Goal: Task Accomplishment & Management: Complete application form

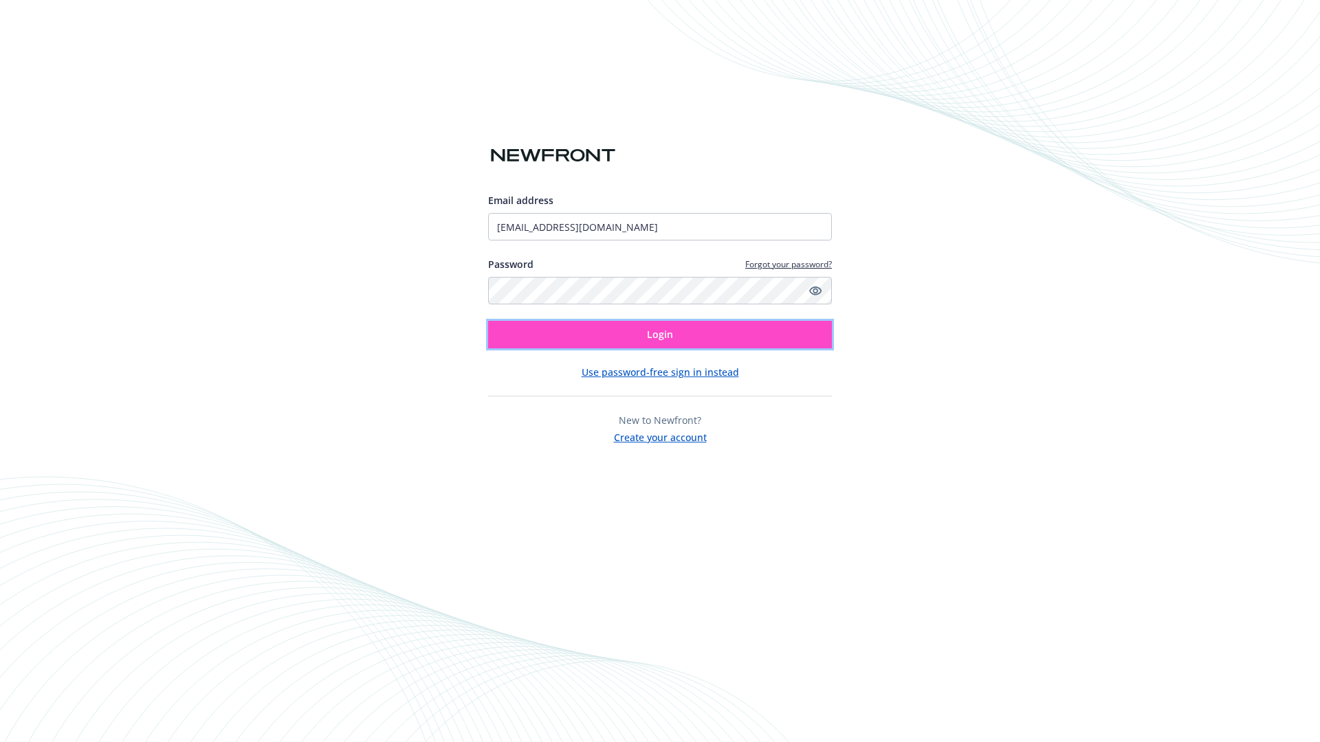
click at [660, 335] on span "Login" at bounding box center [660, 334] width 26 height 13
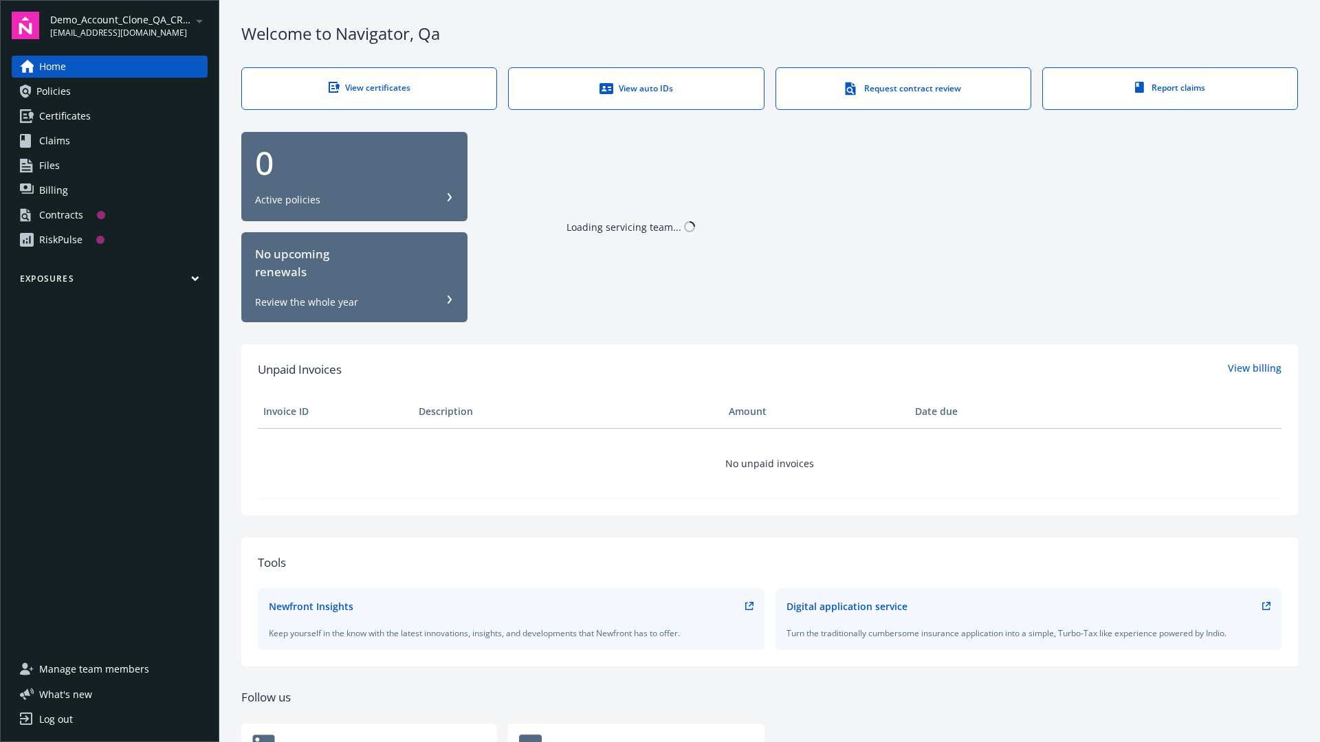
click at [129, 25] on span "Demo_Account_Clone_QA_CR_Tests_Prospect" at bounding box center [120, 19] width 141 height 14
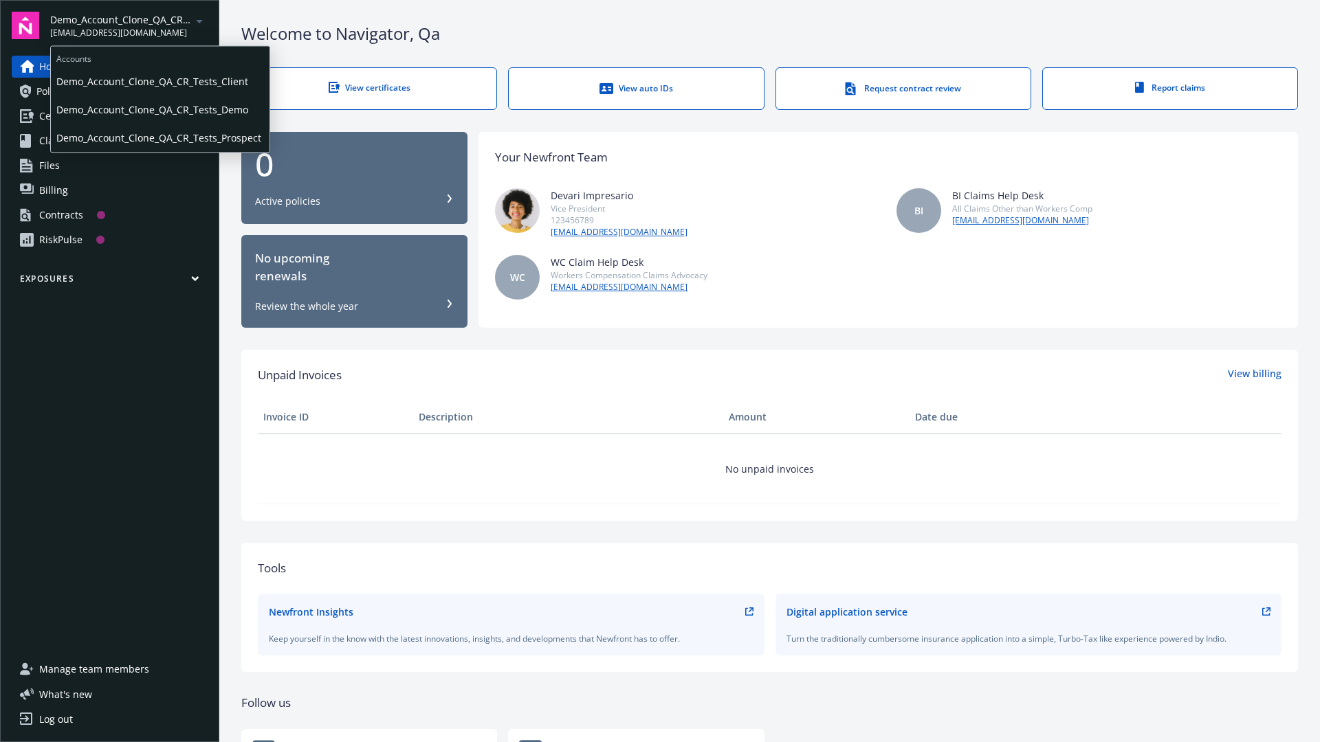
click at [159, 82] on span "Demo_Account_Clone_QA_CR_Tests_Client" at bounding box center [160, 81] width 208 height 28
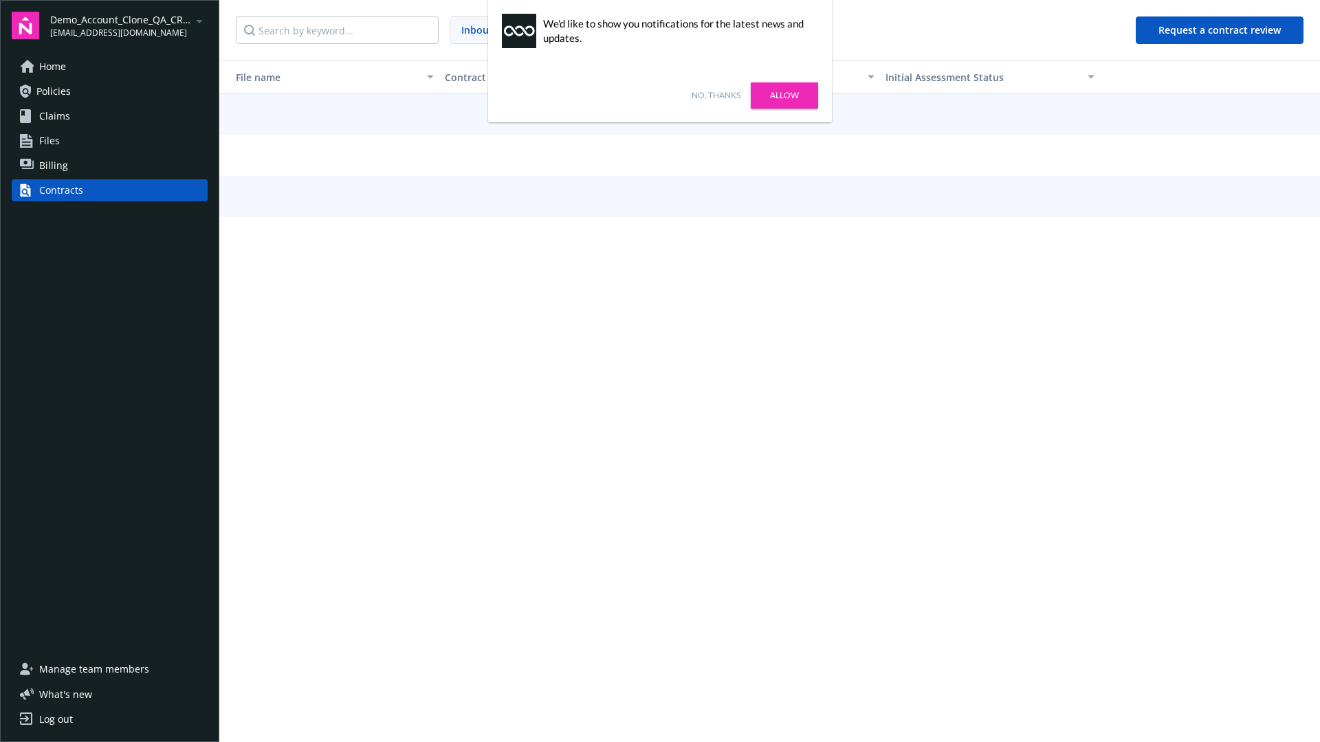
click at [716, 96] on link "No, thanks" at bounding box center [716, 95] width 49 height 12
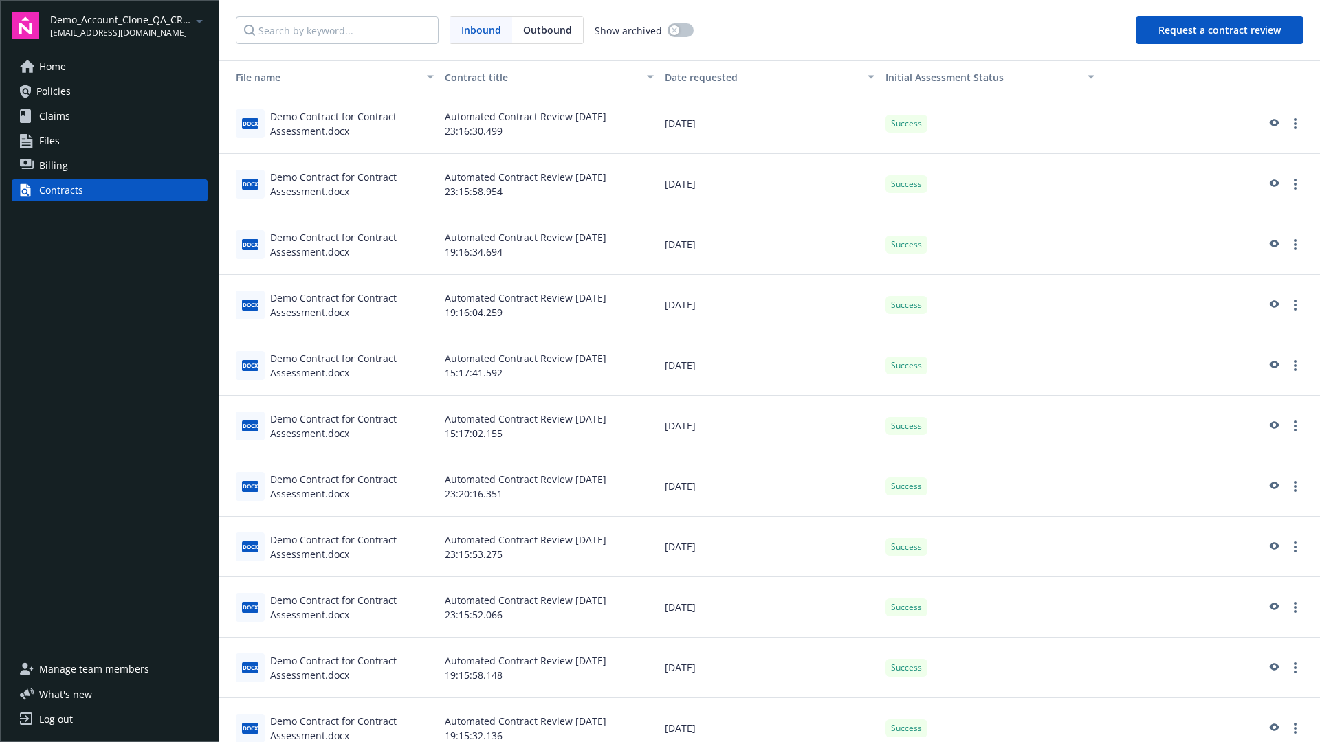
click at [1220, 30] on button "Request a contract review" at bounding box center [1220, 29] width 168 height 27
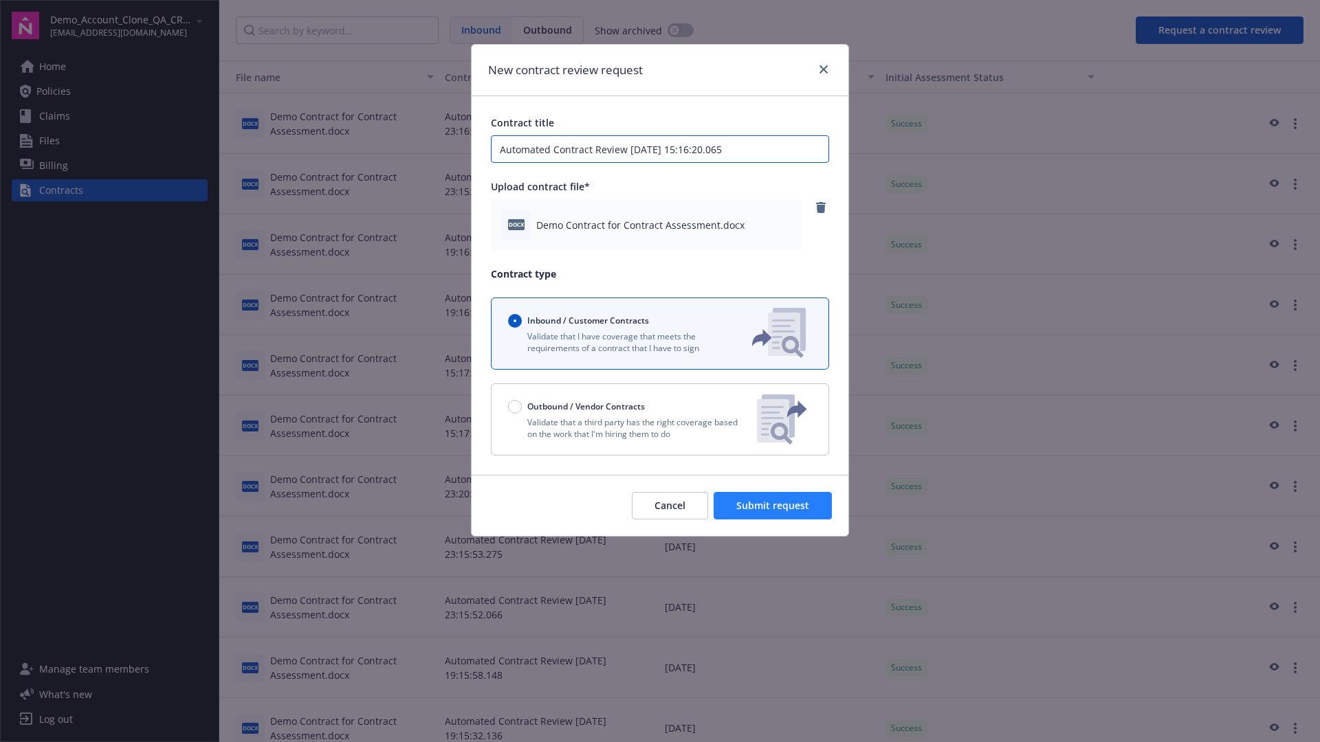
type input "Automated Contract Review 09-15-2025 15:16:20.065"
click at [773, 506] on span "Submit request" at bounding box center [772, 505] width 73 height 13
